Goal: Task Accomplishment & Management: Manage account settings

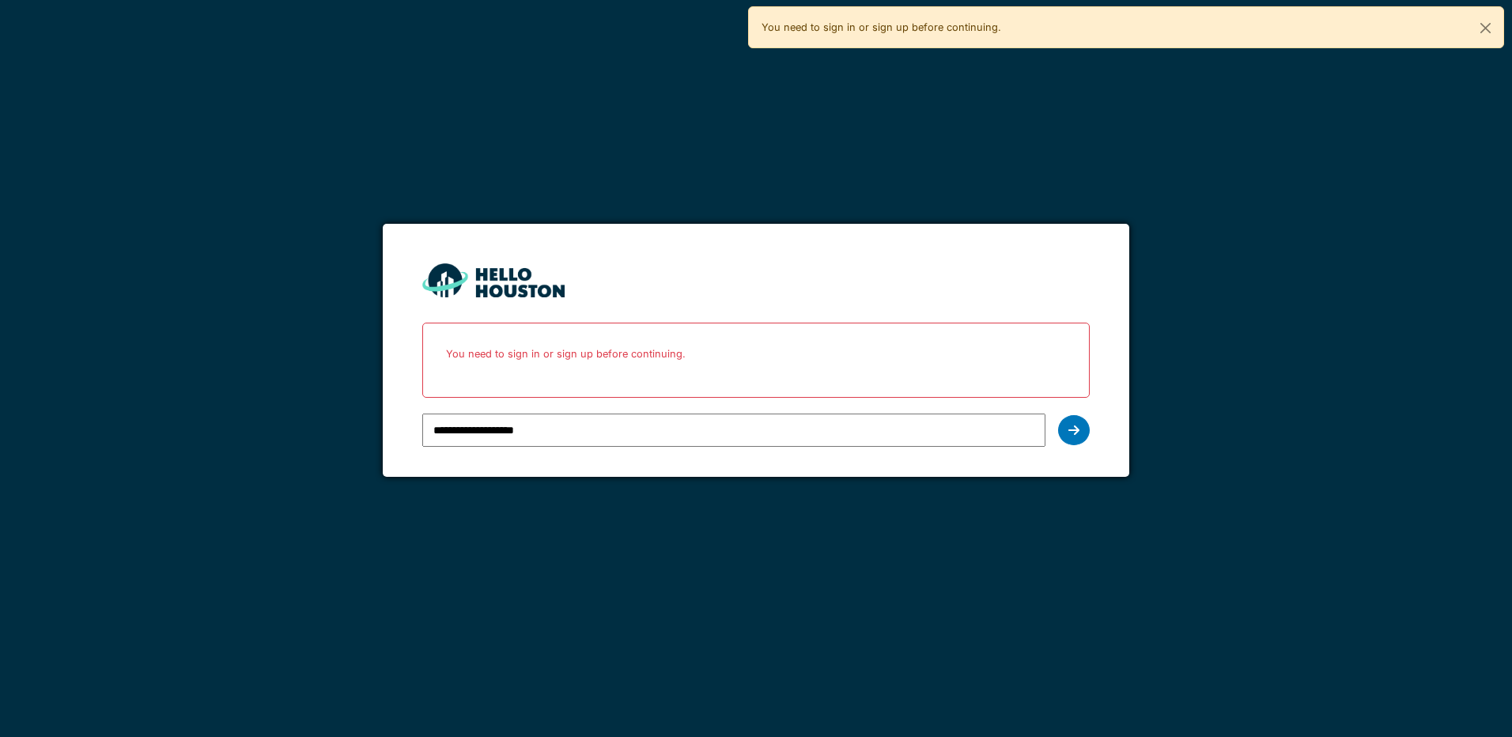
type input "**********"
click at [1085, 431] on div at bounding box center [1074, 430] width 32 height 30
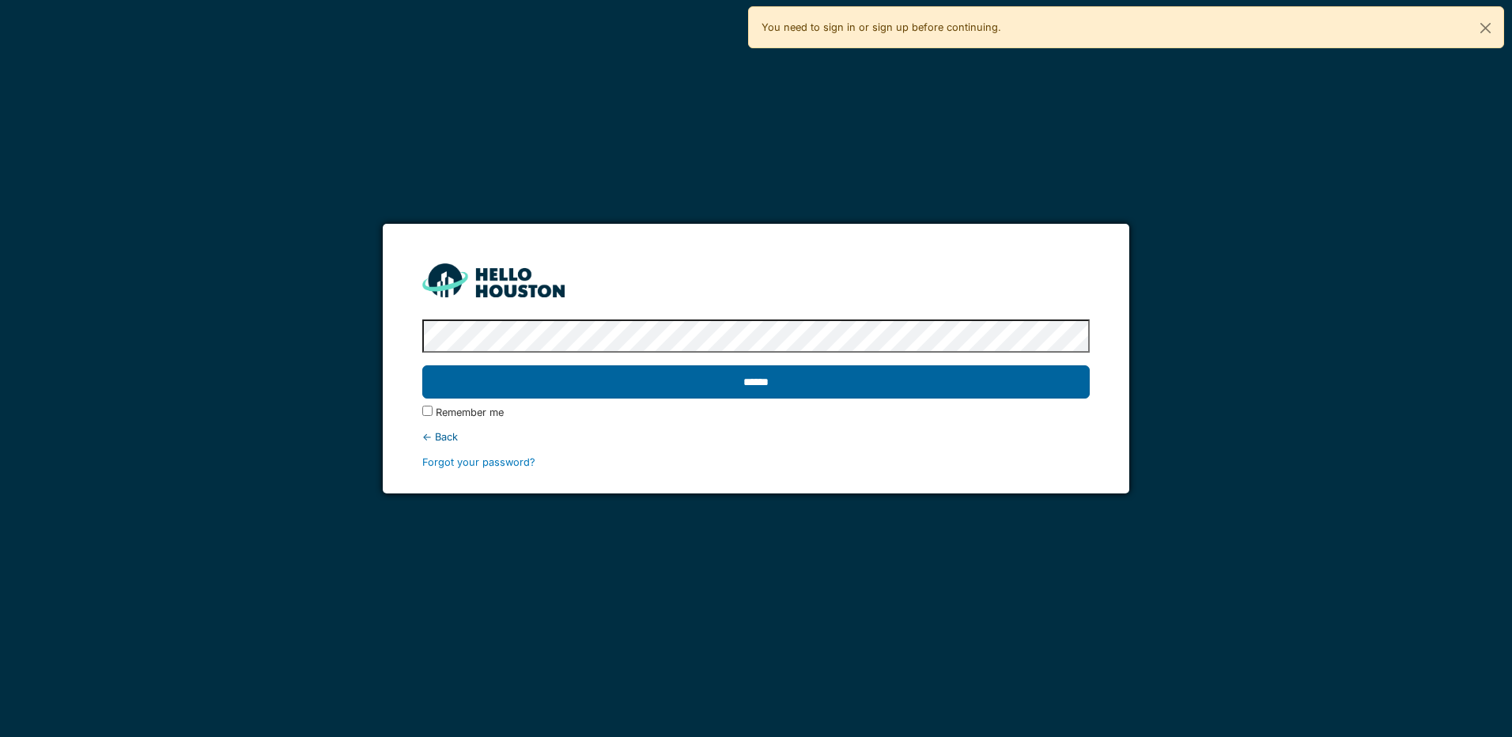
click at [951, 384] on input "******" at bounding box center [755, 381] width 667 height 33
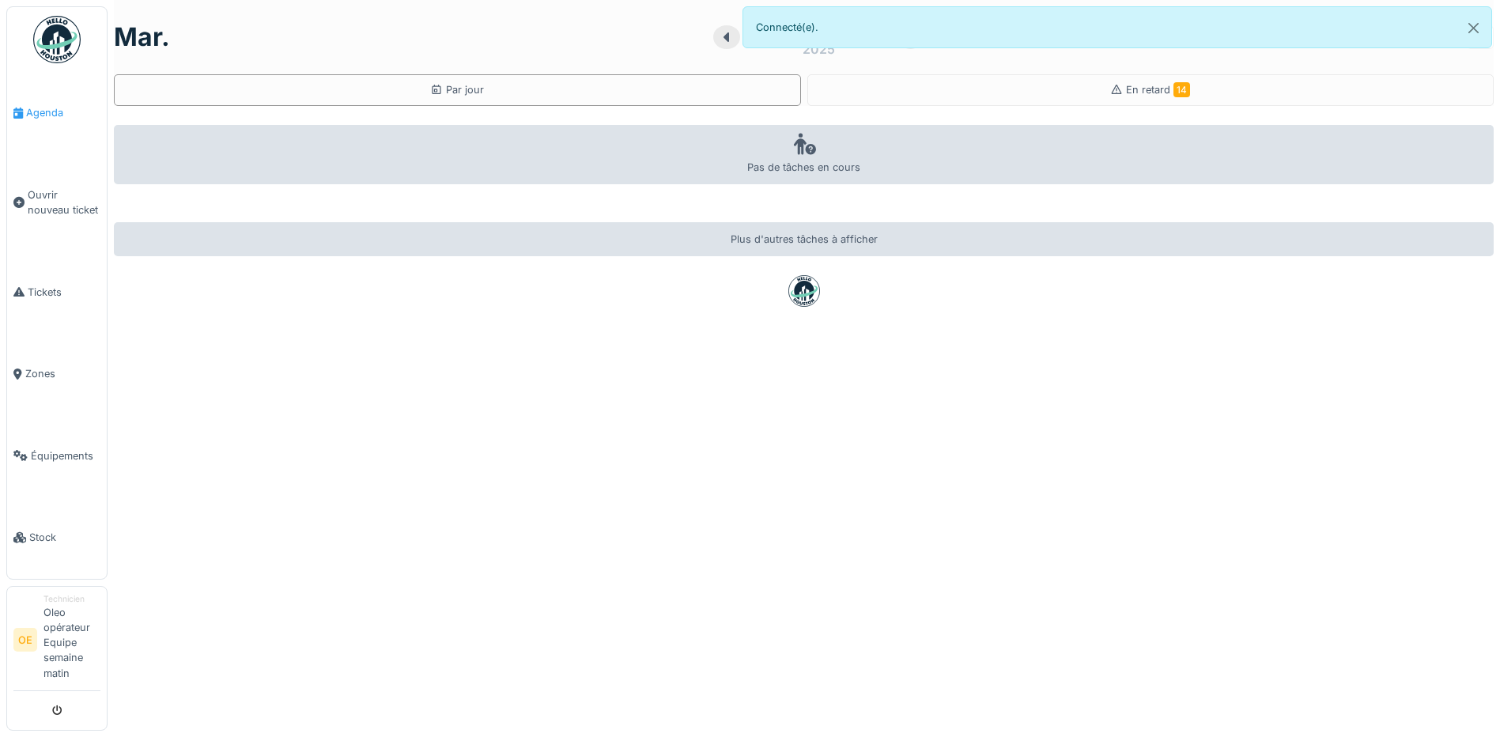
click at [66, 117] on span "Agenda" at bounding box center [63, 112] width 74 height 15
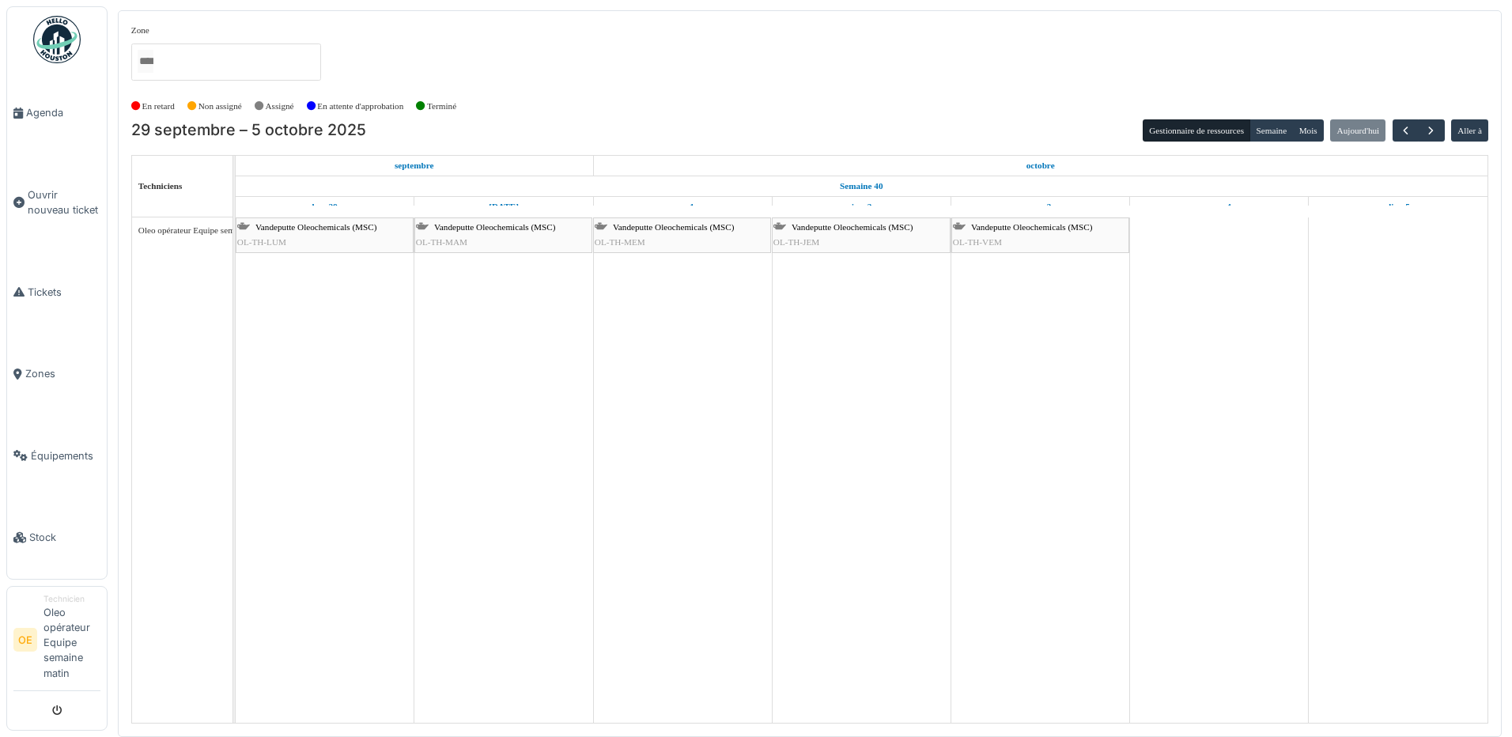
click at [258, 241] on span "OL-TH-LUM" at bounding box center [261, 241] width 49 height 9
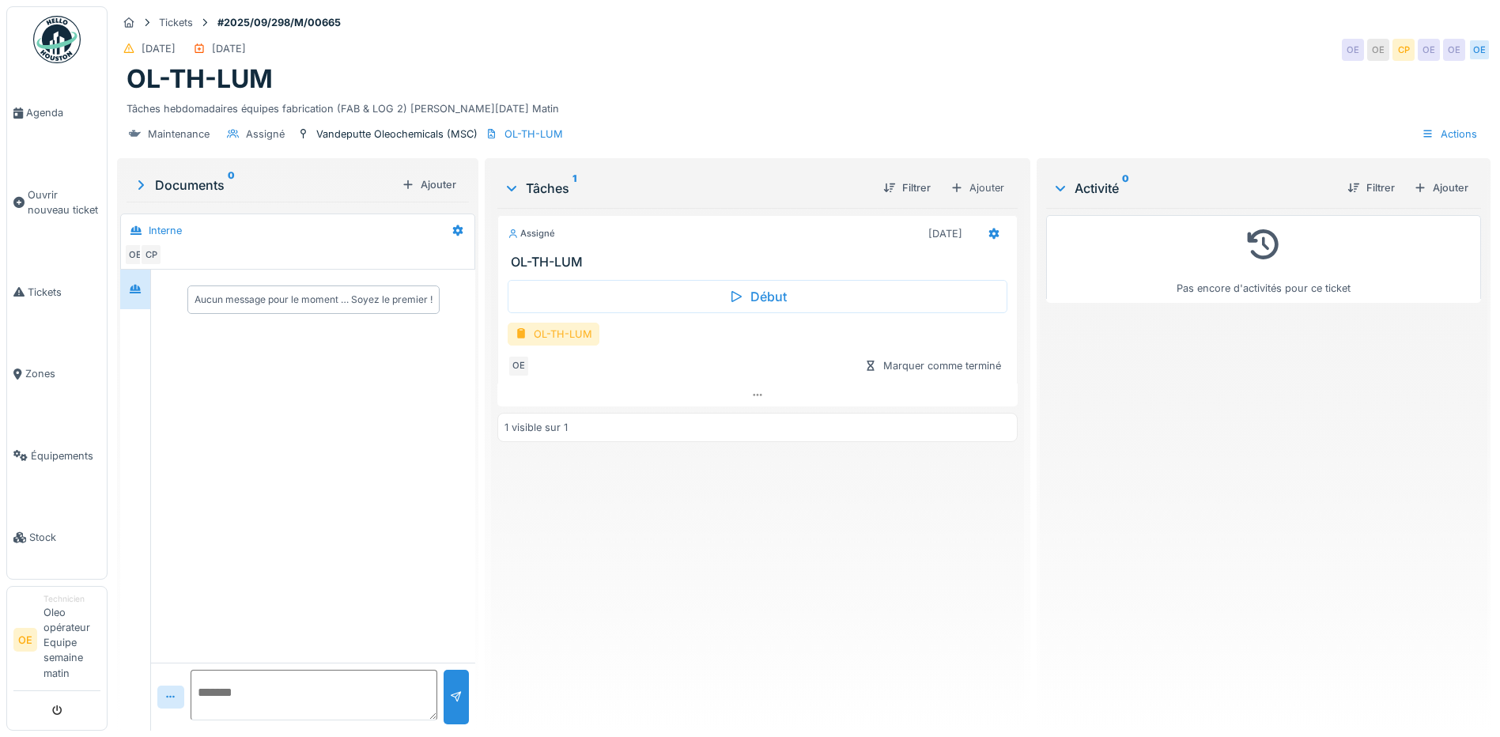
click at [550, 346] on div "OL-TH-LUM" at bounding box center [554, 334] width 92 height 23
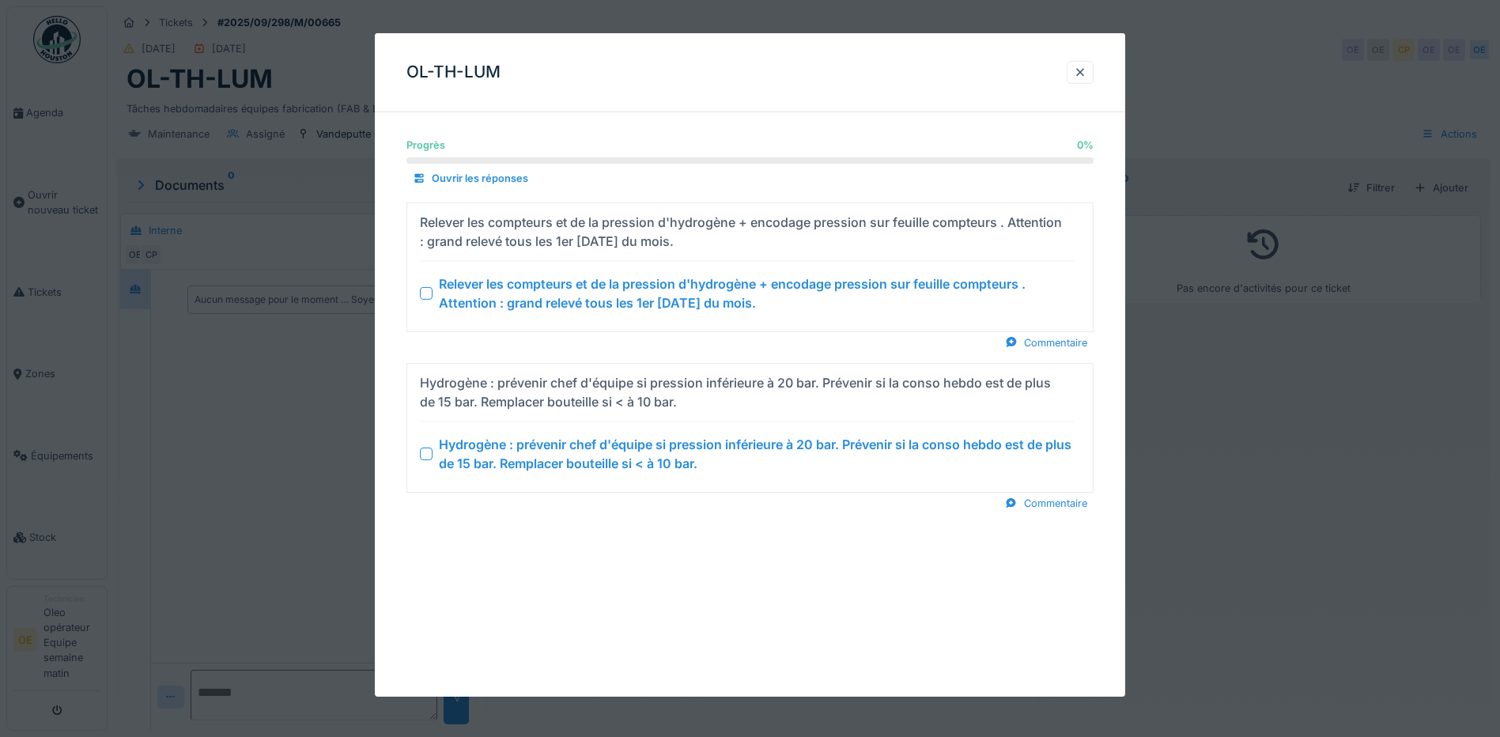
click at [419, 288] on summary "Relever les compteurs et de la pression d'hydrogène + encodage pression sur feu…" at bounding box center [750, 267] width 673 height 115
click at [429, 295] on div at bounding box center [426, 293] width 13 height 13
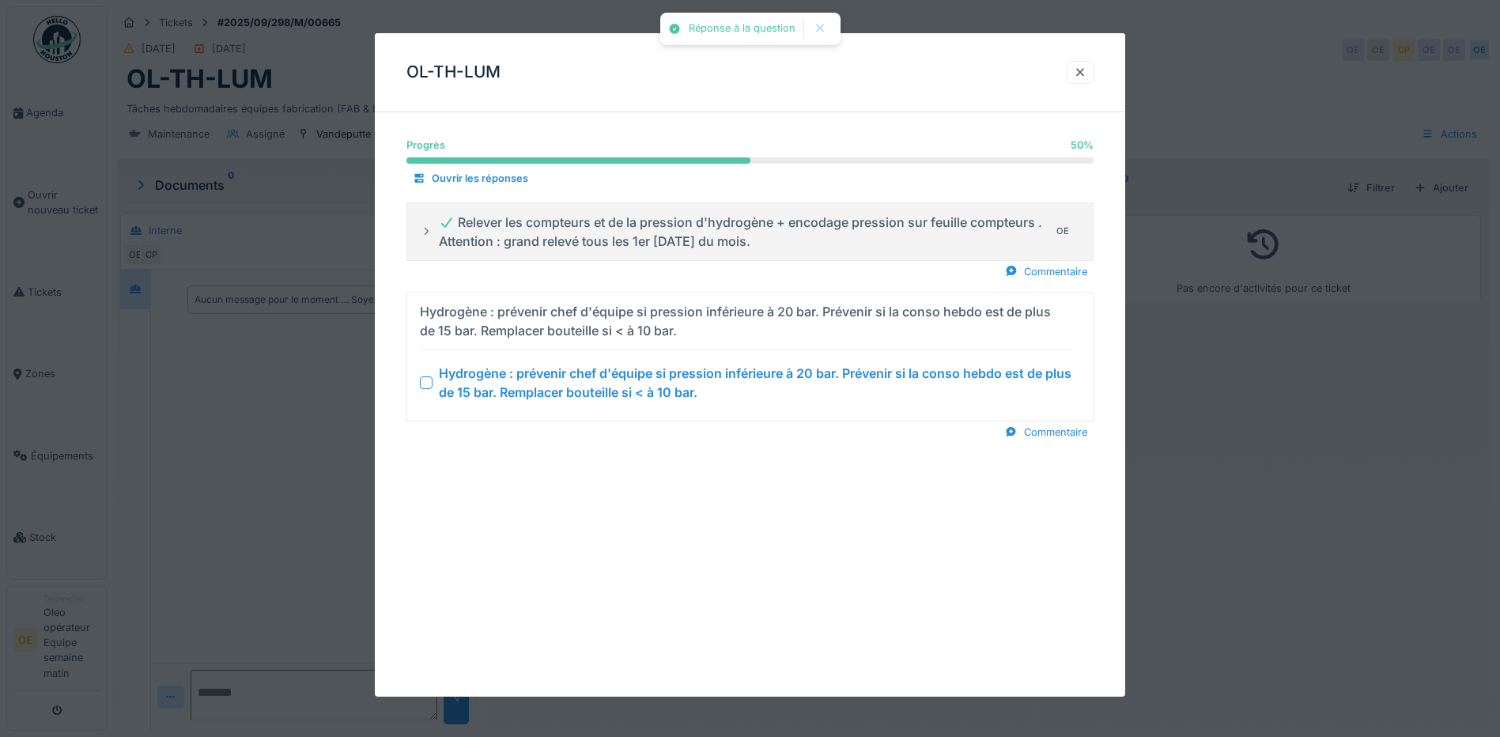
click at [426, 384] on div at bounding box center [426, 382] width 13 height 13
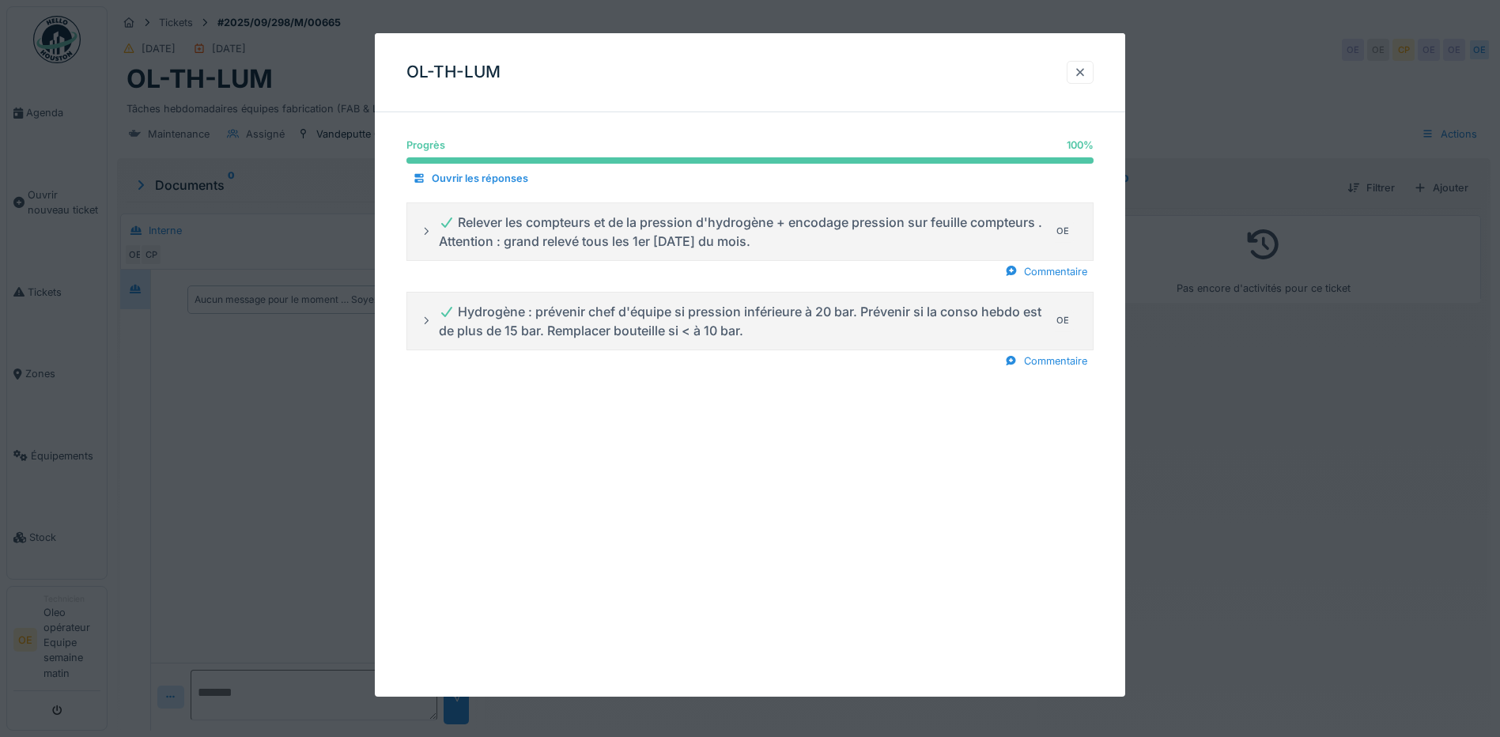
click at [1082, 70] on div at bounding box center [1080, 72] width 13 height 15
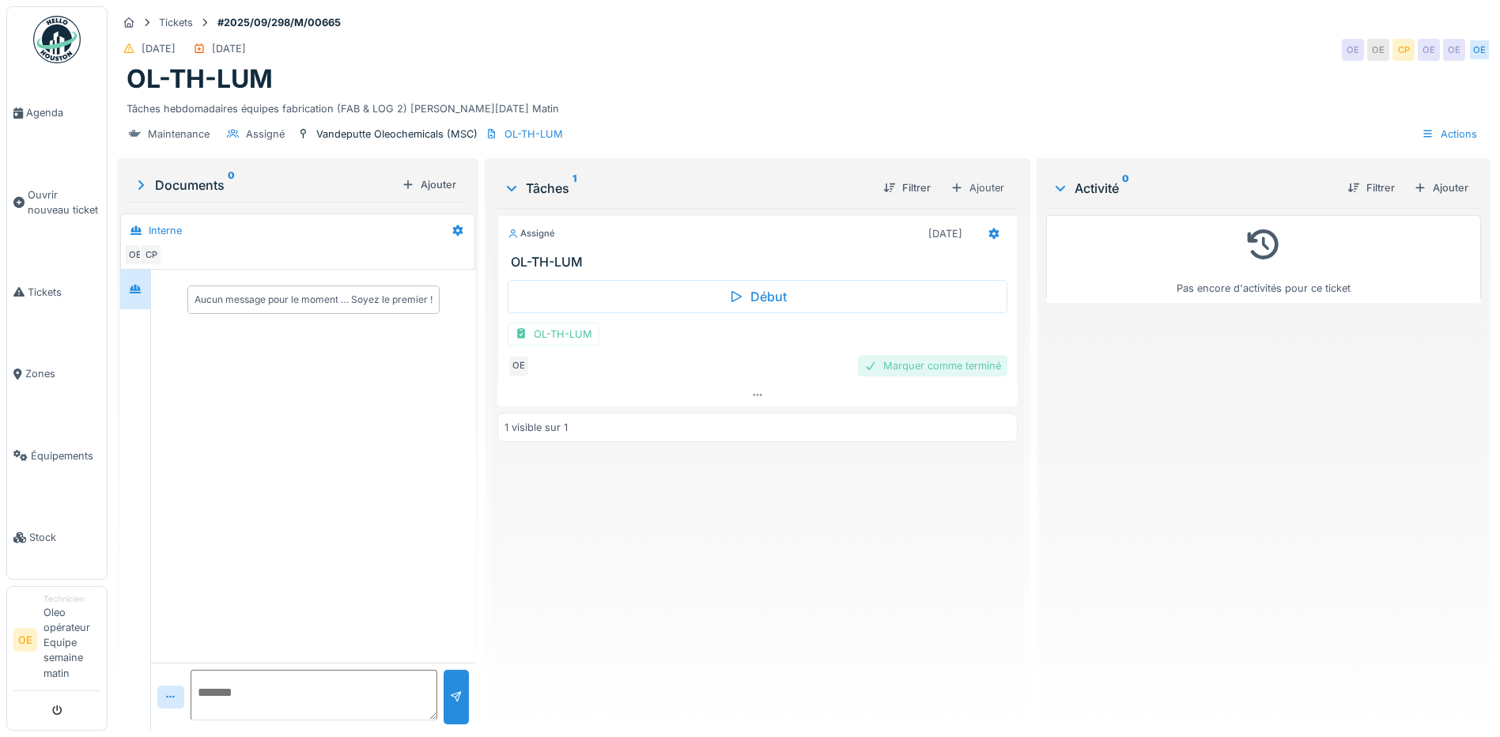
click at [963, 375] on div "Marquer comme terminé" at bounding box center [932, 365] width 149 height 21
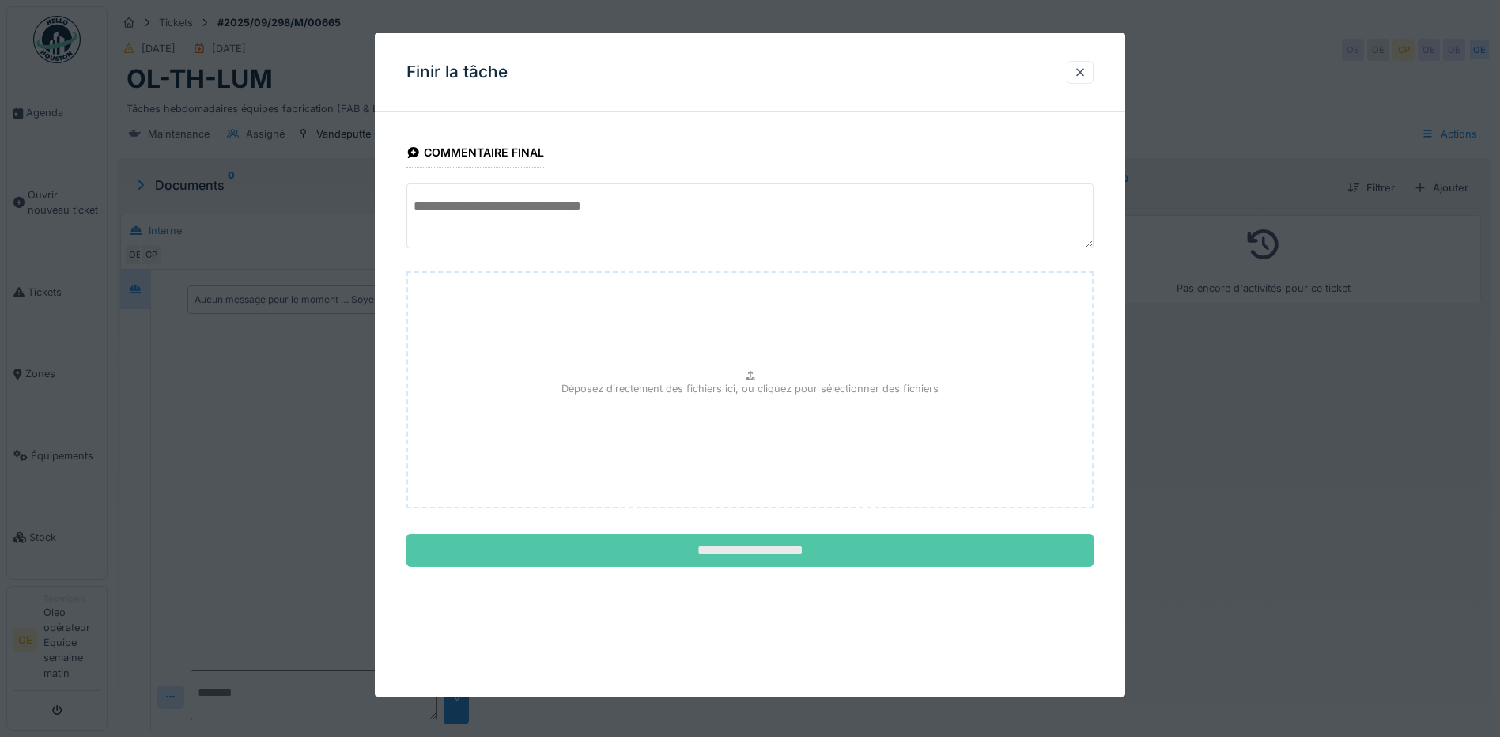
click at [844, 539] on input "**********" at bounding box center [749, 550] width 687 height 33
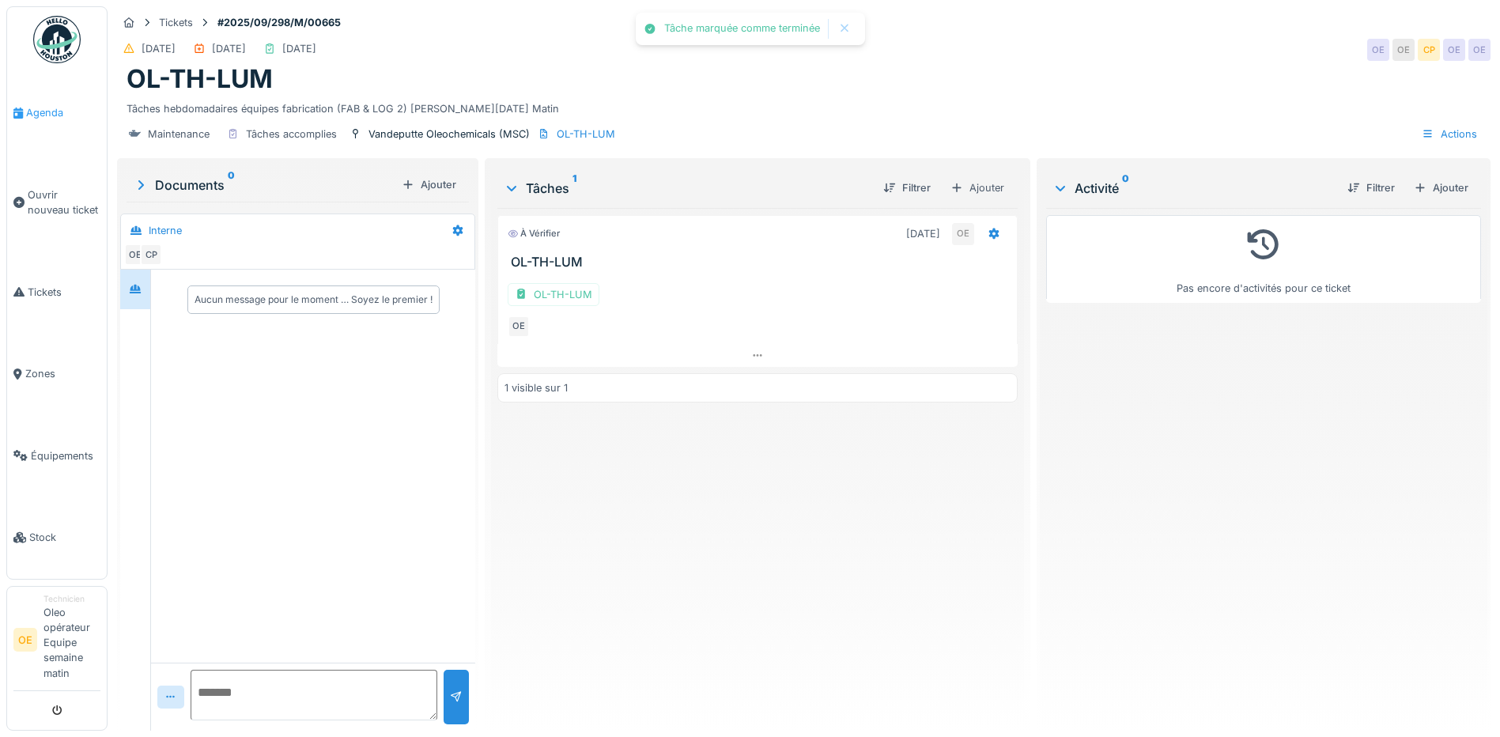
click at [51, 119] on span "Agenda" at bounding box center [63, 112] width 74 height 15
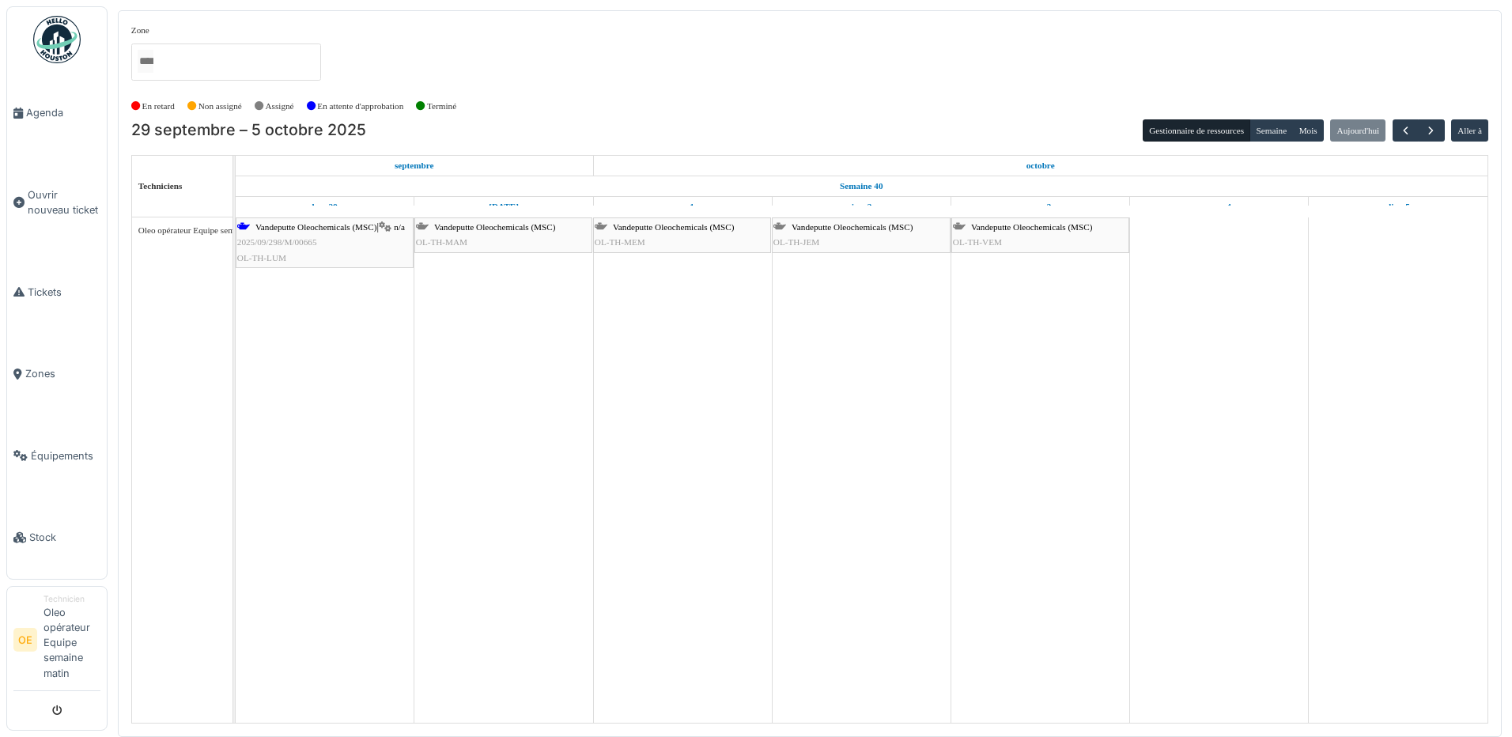
click at [459, 239] on span "OL-TH-MAM" at bounding box center [441, 241] width 51 height 9
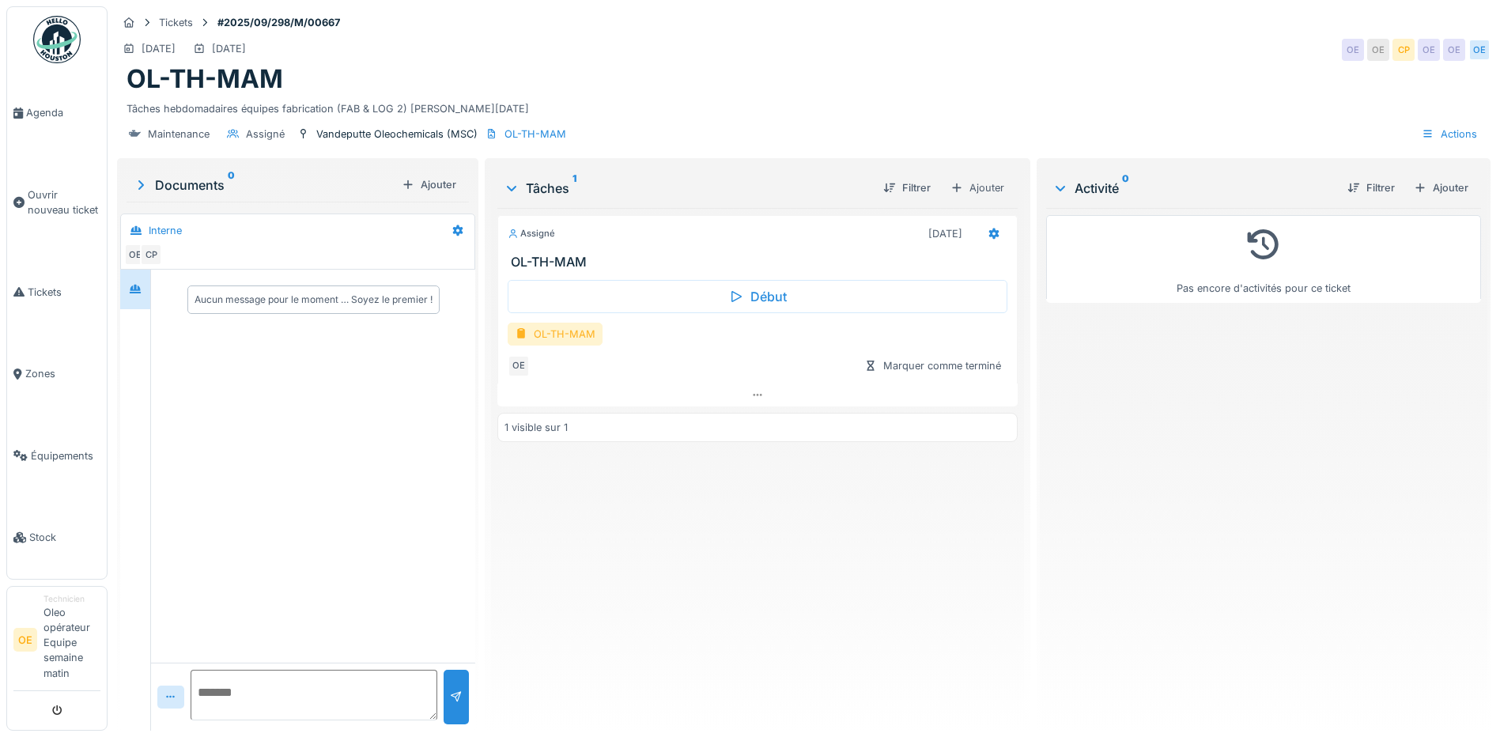
click at [591, 346] on div "OL-TH-MAM" at bounding box center [555, 334] width 95 height 23
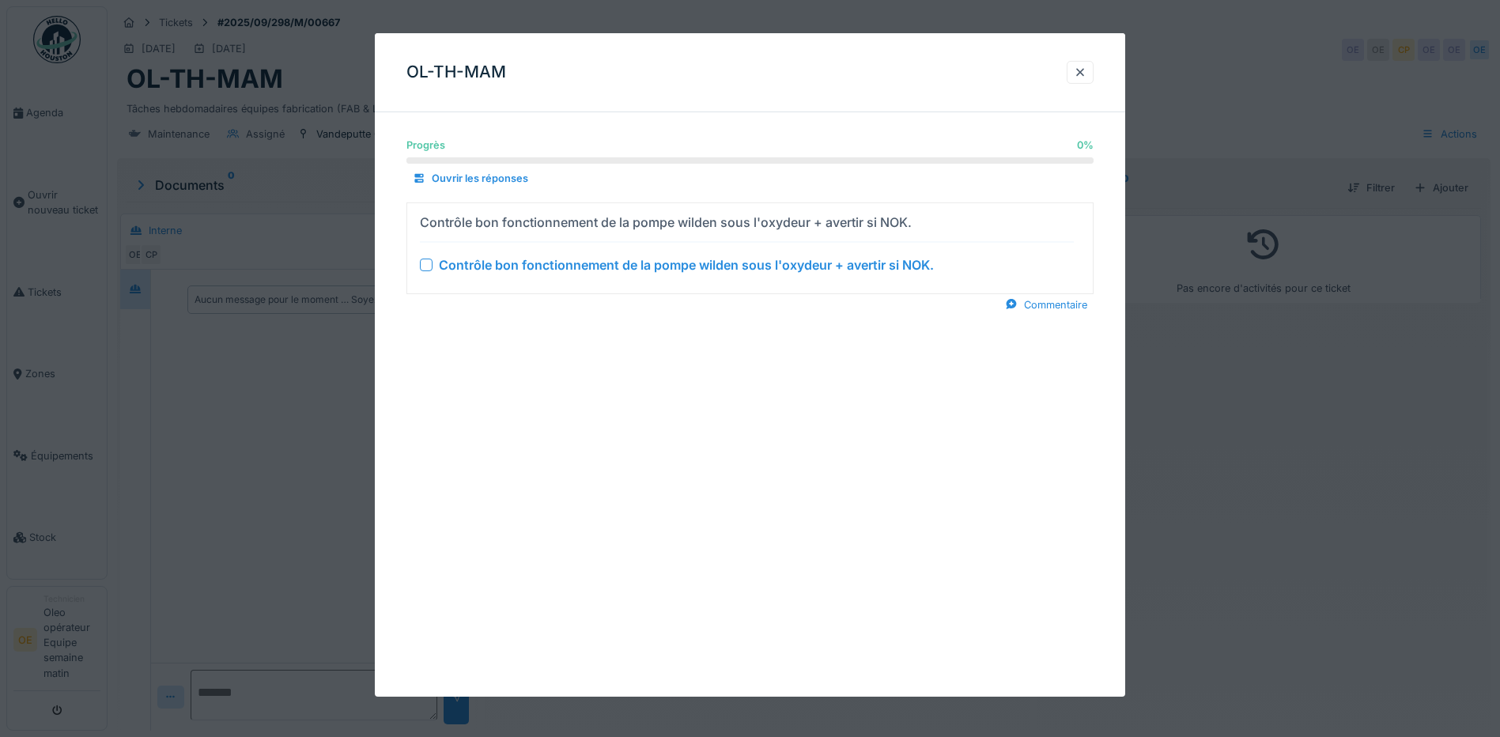
click at [430, 265] on div at bounding box center [426, 265] width 13 height 13
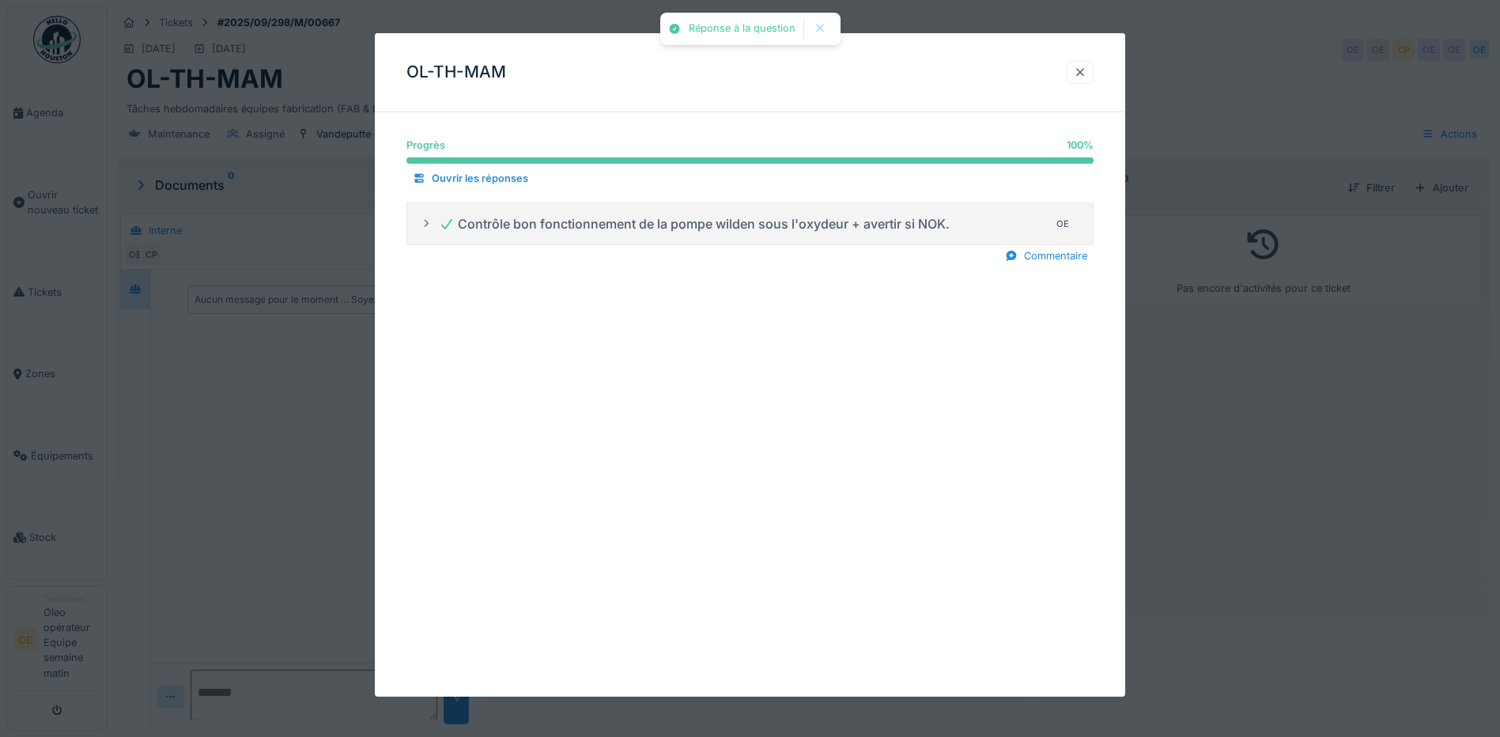
click at [1084, 78] on div at bounding box center [1080, 72] width 13 height 15
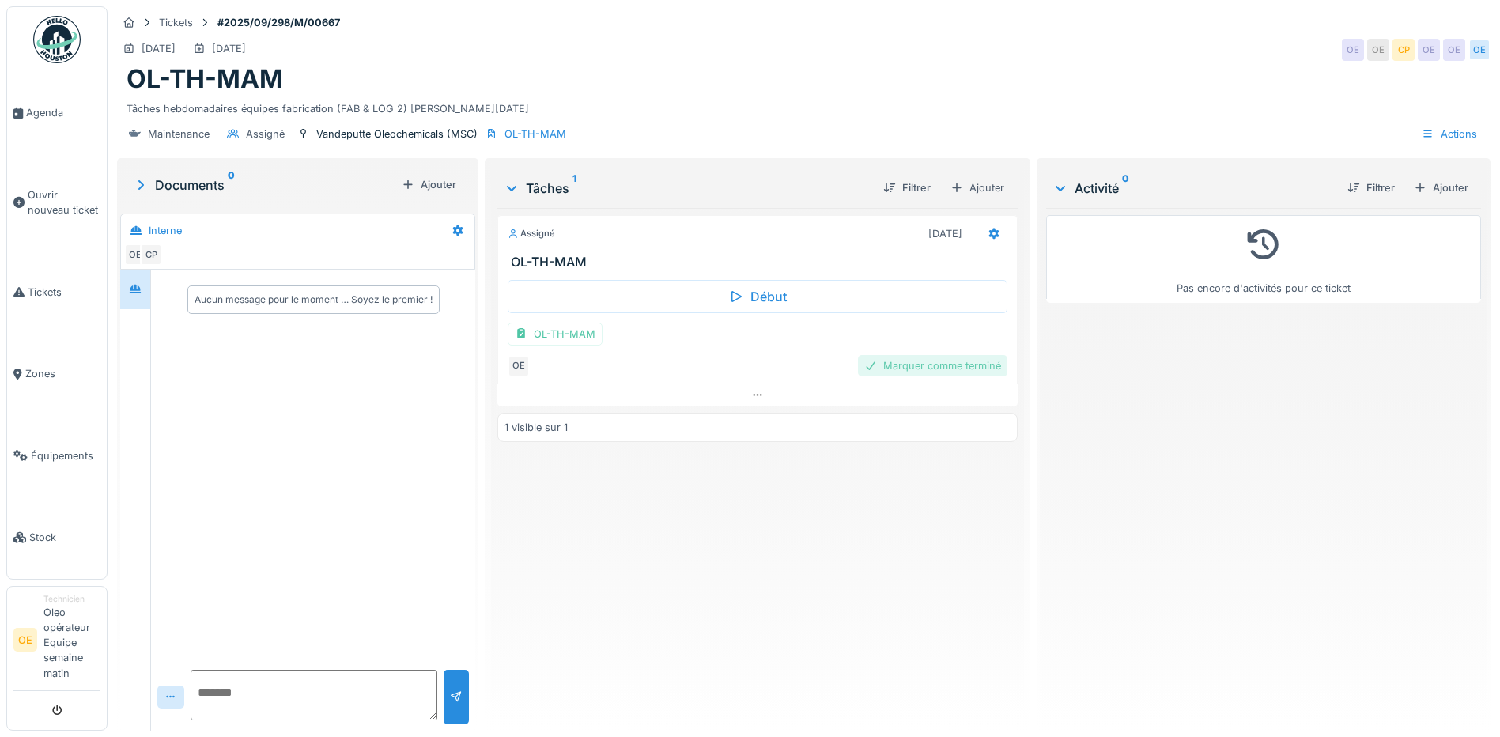
click at [924, 376] on div "Marquer comme terminé" at bounding box center [932, 365] width 149 height 21
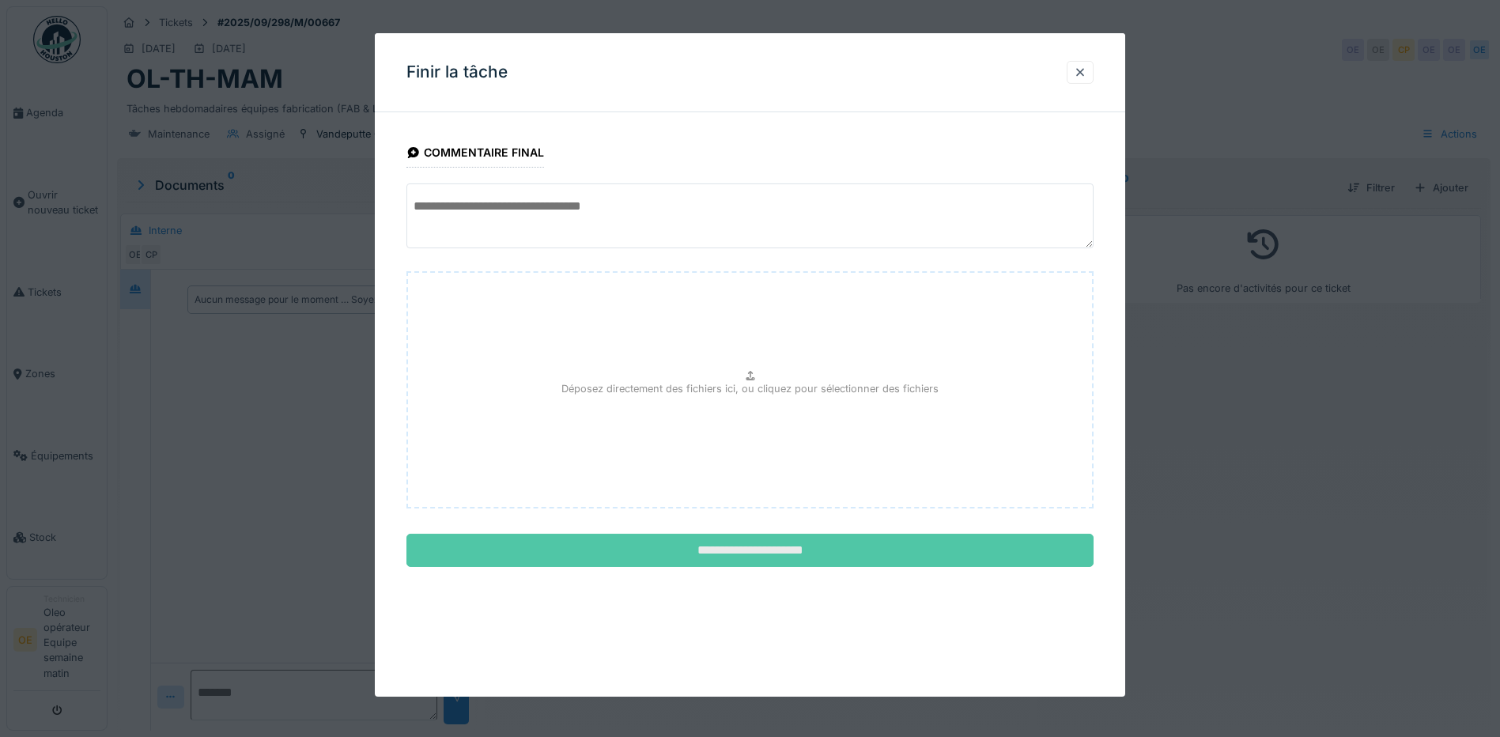
click at [803, 543] on input "**********" at bounding box center [749, 550] width 687 height 33
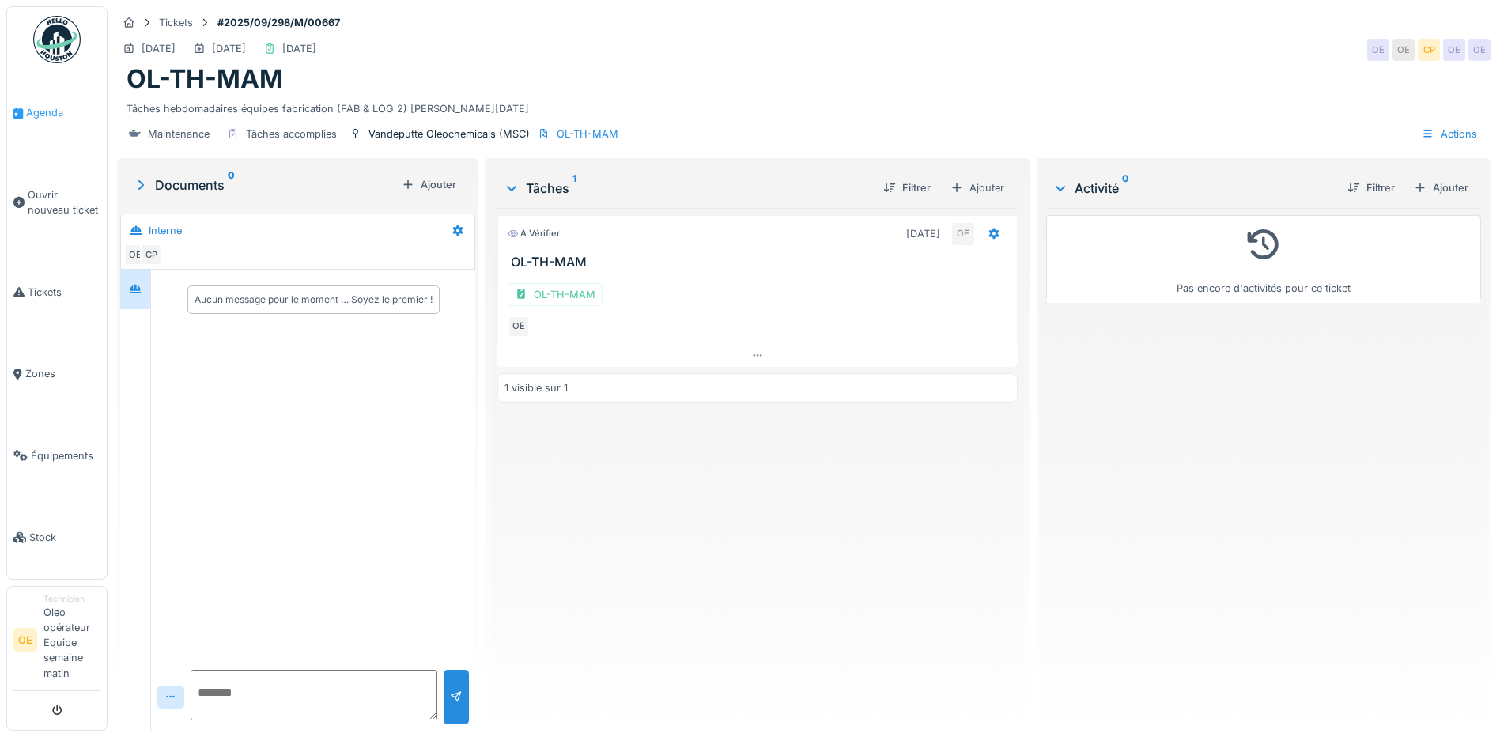
click at [47, 112] on span "Agenda" at bounding box center [63, 112] width 74 height 15
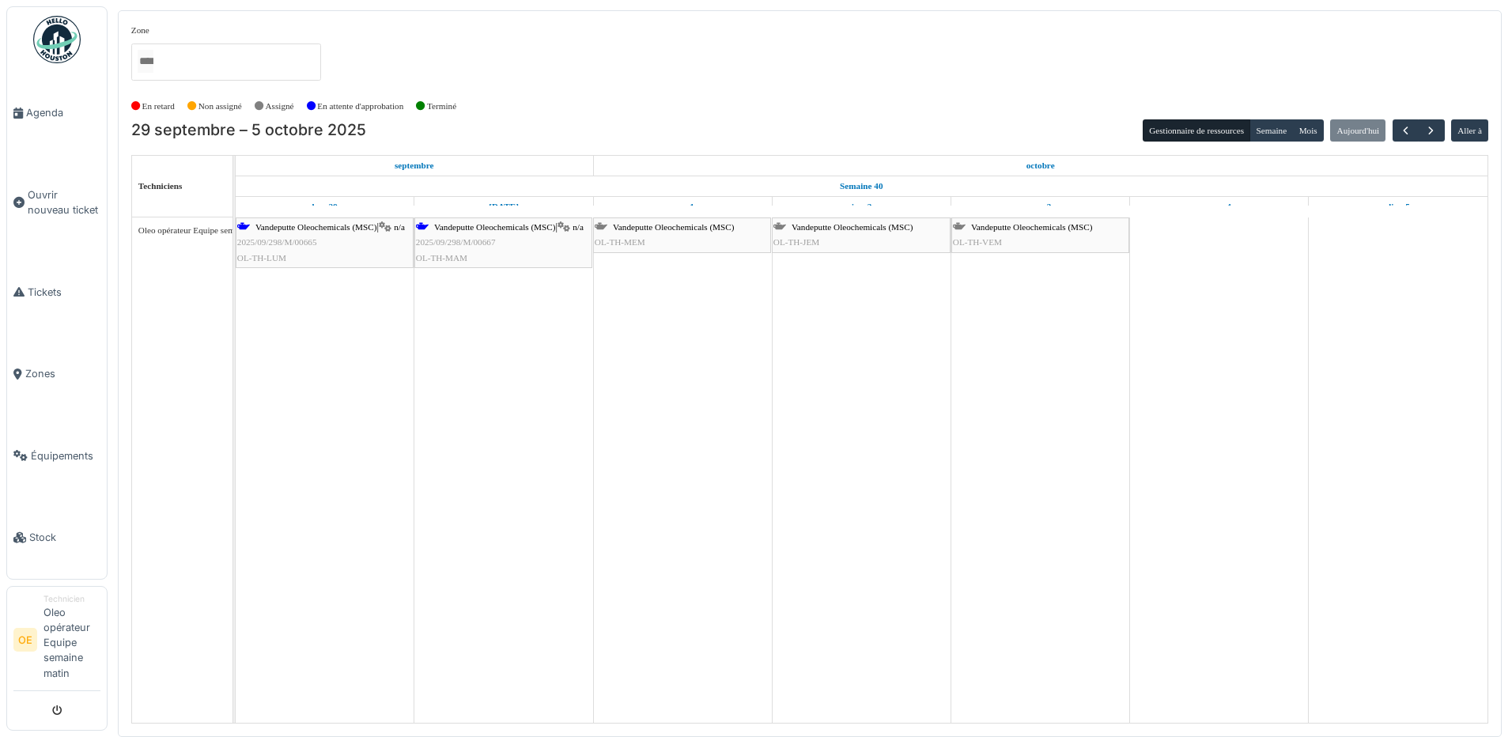
click at [629, 240] on span "OL-TH-MEM" at bounding box center [620, 241] width 51 height 9
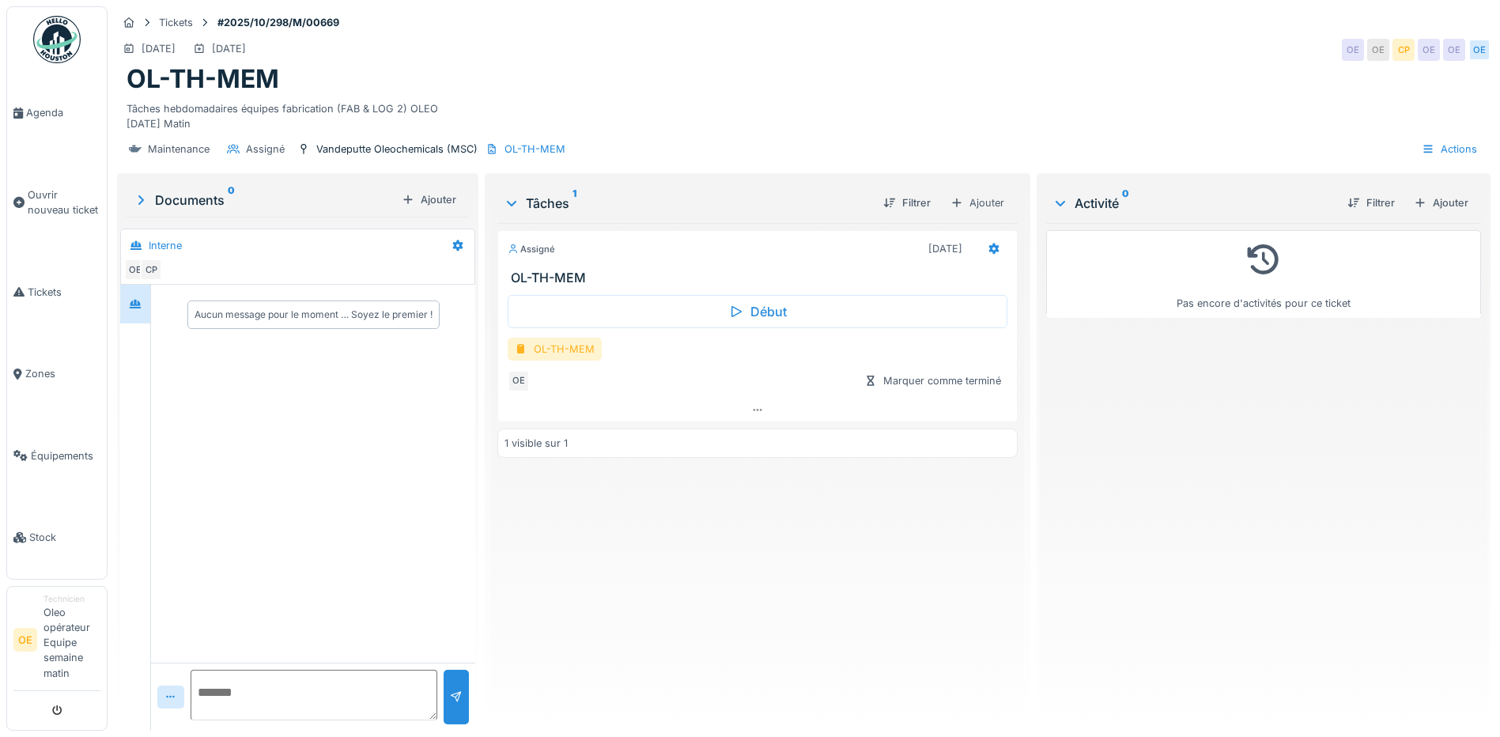
click at [544, 352] on div "OL-TH-MEM" at bounding box center [555, 349] width 94 height 23
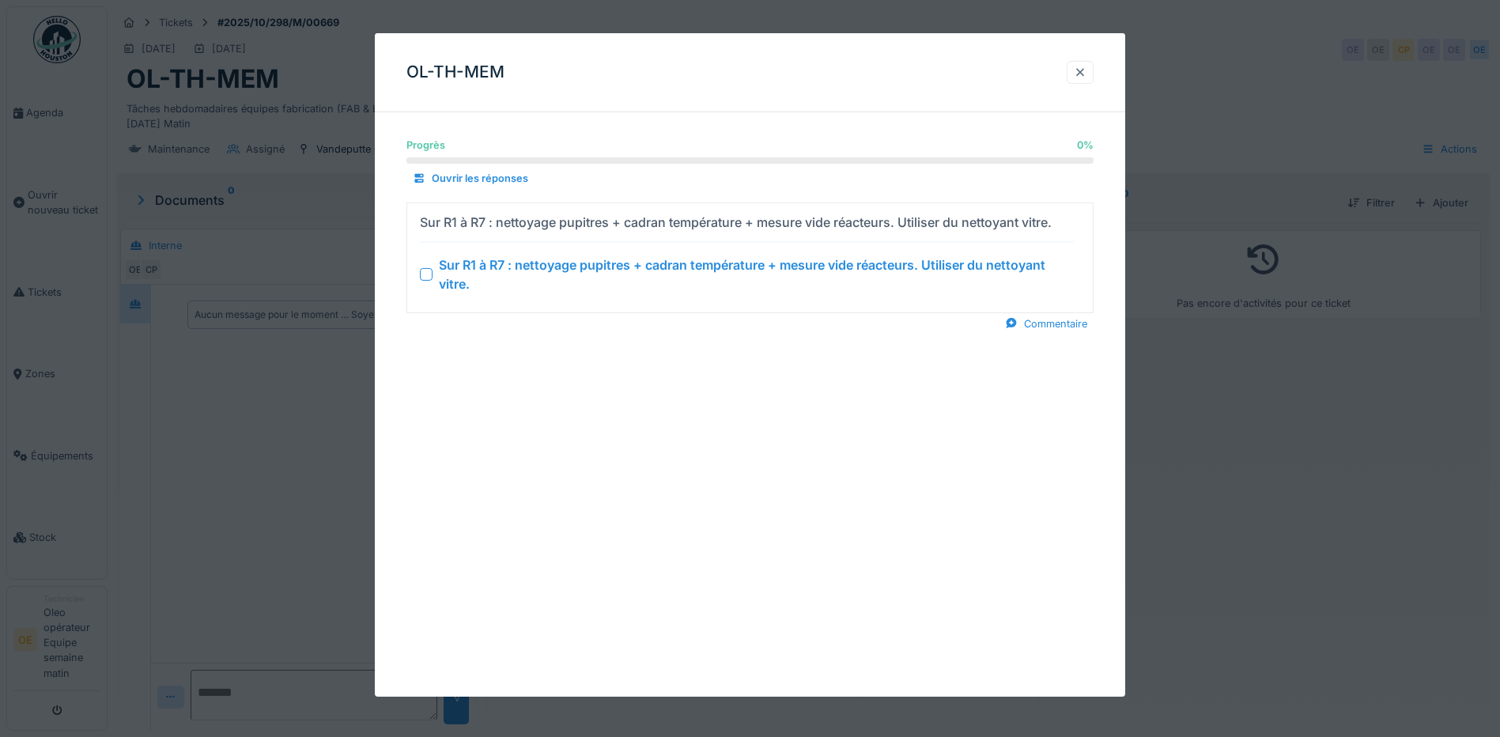
click at [1084, 71] on div at bounding box center [1080, 72] width 13 height 15
